Goal: Information Seeking & Learning: Learn about a topic

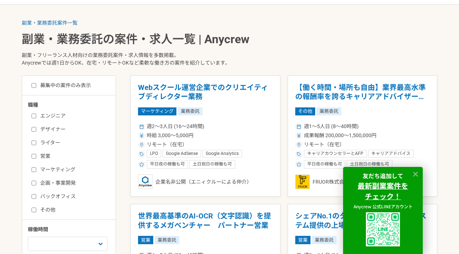
click at [32, 142] on input "ライター" at bounding box center [34, 142] width 5 height 5
checkbox input "true"
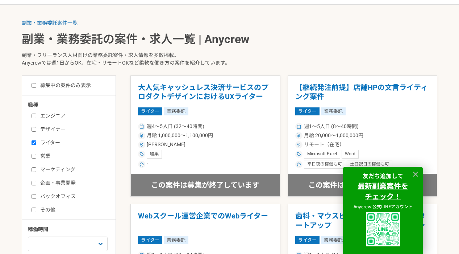
click at [33, 129] on input "デザイナー" at bounding box center [34, 129] width 5 height 5
checkbox input "true"
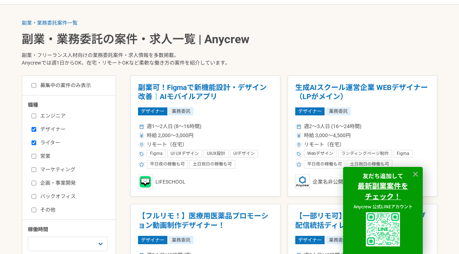
click at [33, 185] on label "企画・事業開発" at bounding box center [73, 183] width 83 height 8
click at [33, 185] on input "企画・事業開発" at bounding box center [34, 182] width 5 height 5
checkbox input "true"
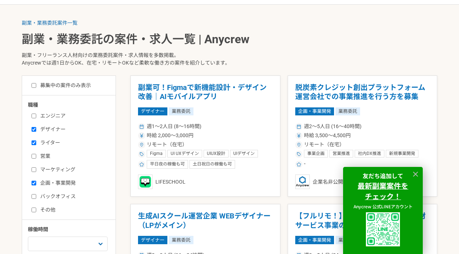
click at [35, 196] on input "バックオフィス" at bounding box center [34, 196] width 5 height 5
checkbox input "true"
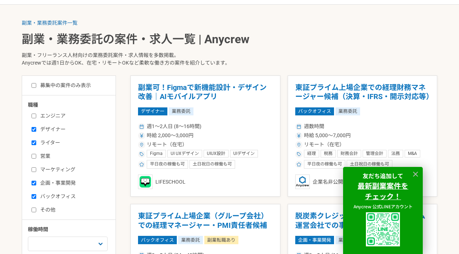
click at [33, 209] on input "その他" at bounding box center [34, 209] width 5 height 5
checkbox input "true"
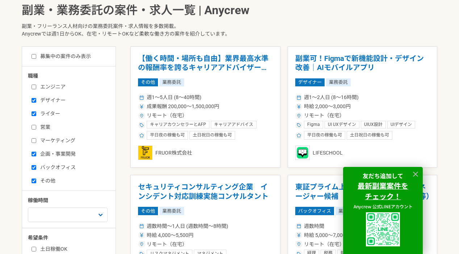
scroll to position [208, 0]
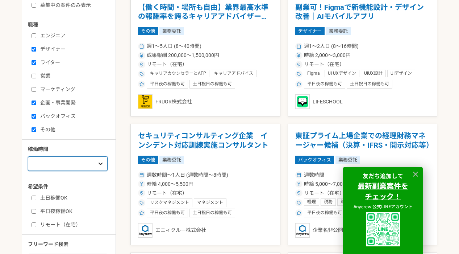
select select "3"
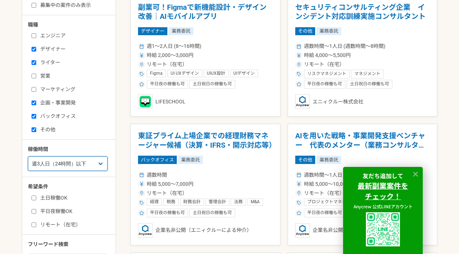
scroll to position [219, 0]
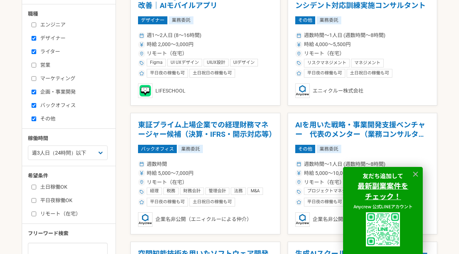
click at [46, 217] on label "リモート（在宅）" at bounding box center [73, 214] width 83 height 8
click at [36, 216] on input "リモート（在宅）" at bounding box center [34, 213] width 5 height 5
checkbox input "true"
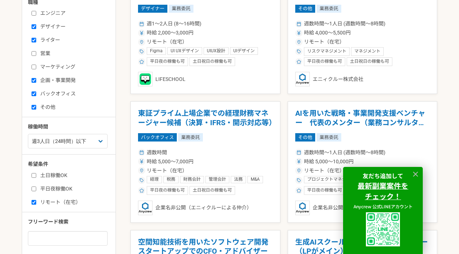
scroll to position [234, 0]
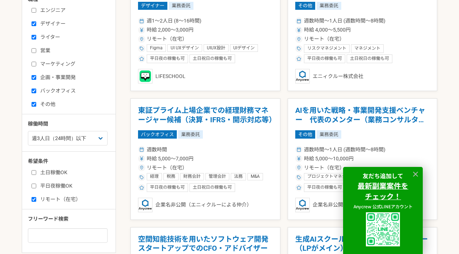
click at [44, 187] on label "平日夜稼働OK" at bounding box center [73, 186] width 83 height 8
click at [36, 187] on input "平日夜稼働OK" at bounding box center [34, 185] width 5 height 5
checkbox input "true"
click at [51, 172] on label "土日稼働OK" at bounding box center [73, 172] width 83 height 8
click at [36, 172] on input "土日稼働OK" at bounding box center [34, 172] width 5 height 5
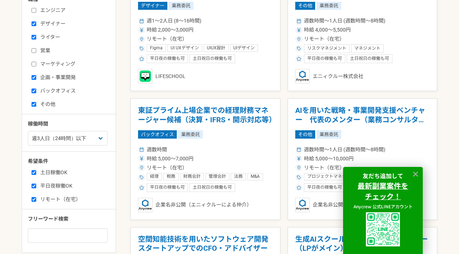
checkbox input "true"
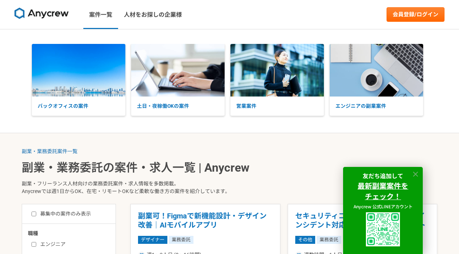
click at [418, 172] on icon at bounding box center [416, 174] width 8 height 8
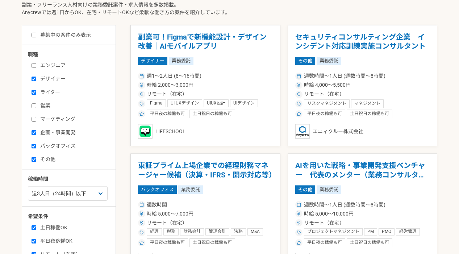
scroll to position [227, 0]
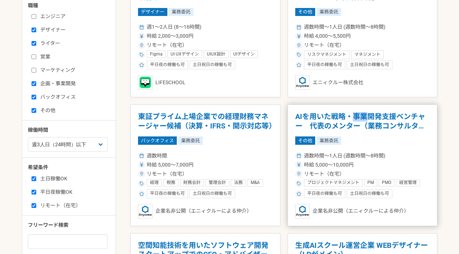
click at [372, 122] on h1 "AIを用いた戦略・事業開発支援ベンチャー　代表のメンター（業務コンサルタント）" at bounding box center [362, 121] width 135 height 18
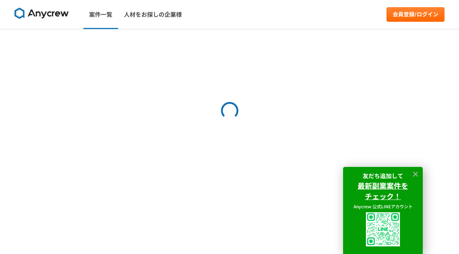
select select "3"
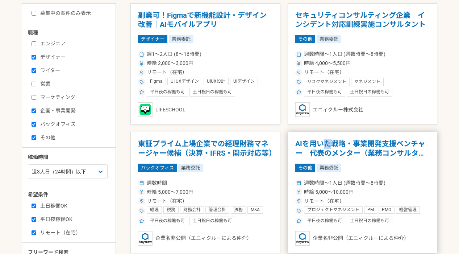
scroll to position [202, 0]
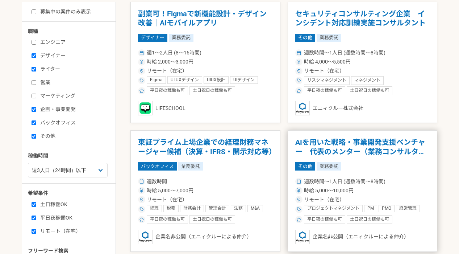
click at [329, 228] on article "AIを用いた戦略・事業開発支援ベンチャー　代表のメンター（業務コンサルタント） その他 業務委託 週数時間〜1人日 (週数時間〜8時間) 時給 5,000〜1…" at bounding box center [363, 190] width 150 height 121
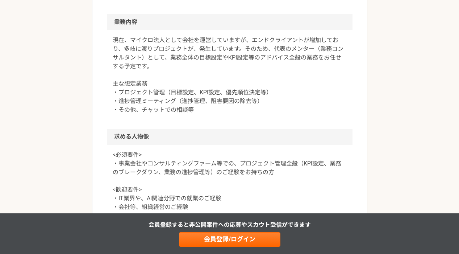
scroll to position [383, 0]
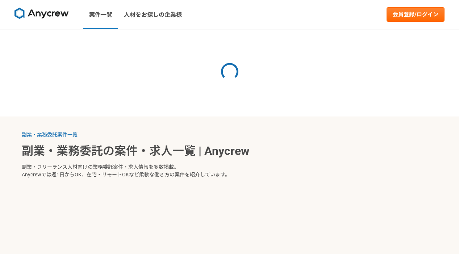
select select "3"
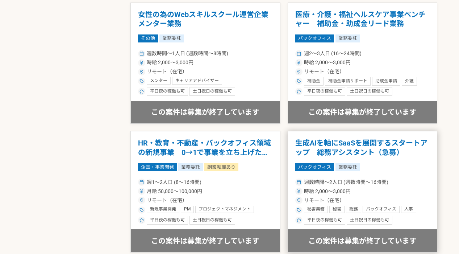
scroll to position [1243, 0]
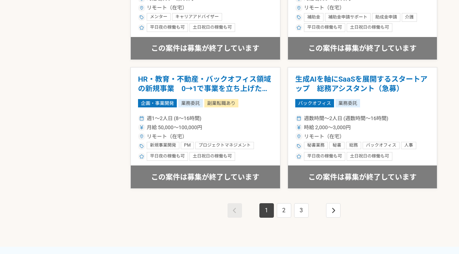
scroll to position [1359, 0]
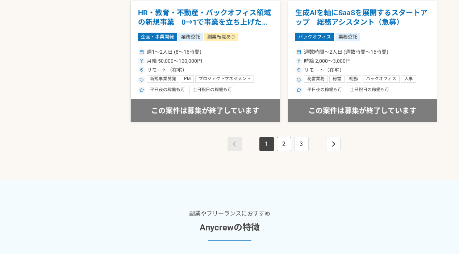
click at [289, 140] on link "2" at bounding box center [284, 144] width 14 height 14
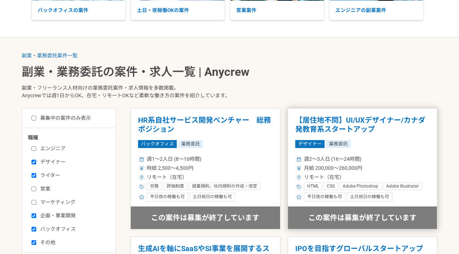
scroll to position [153, 0]
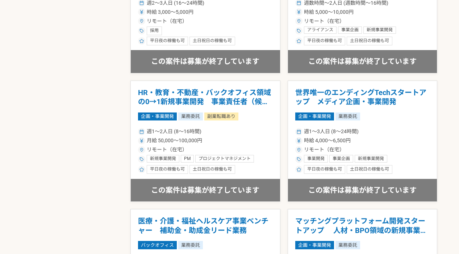
scroll to position [1210, 0]
